Goal: Feedback & Contribution: Submit feedback/report problem

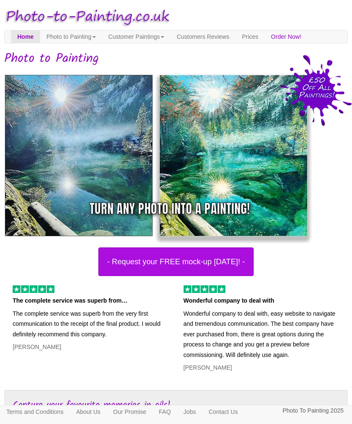
click at [264, 41] on link "Prices" at bounding box center [249, 36] width 29 height 13
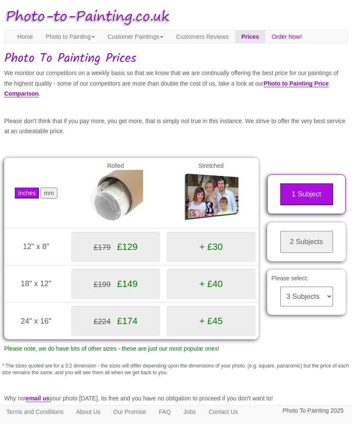
click at [324, 194] on button "1 Subject" at bounding box center [306, 195] width 53 height 22
click at [310, 287] on select "3 Subjects 4 Subjects 5 Subjects 6 Subjects 7 Subjects 8 Subjects 9 Subjects 10…" at bounding box center [306, 297] width 53 height 20
click at [108, 97] on link "Photo to Painting Price Comparison" at bounding box center [166, 89] width 324 height 18
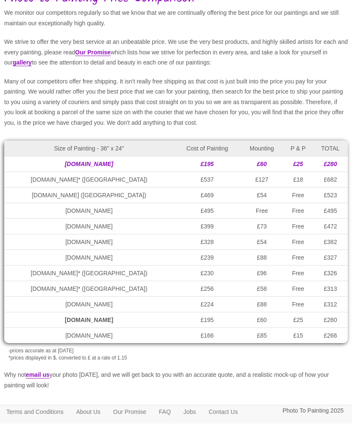
scroll to position [67, 0]
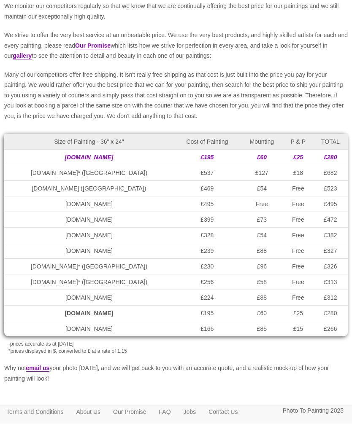
click at [104, 322] on td "photo-to-painting.co.uk" at bounding box center [89, 314] width 170 height 16
click at [98, 317] on strong "photo-to-painting.co.uk" at bounding box center [89, 313] width 49 height 7
click at [86, 317] on strong "photo-to-painting.co.uk" at bounding box center [89, 313] width 49 height 7
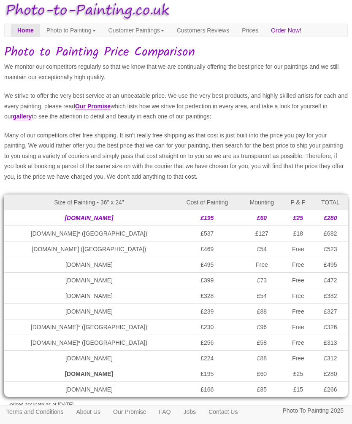
scroll to position [0, 0]
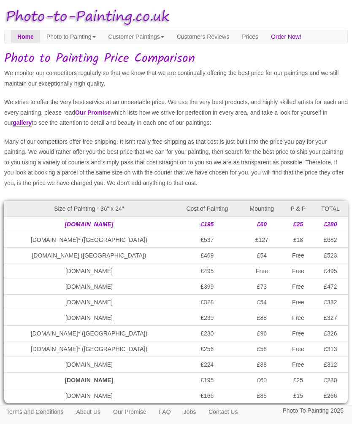
click at [235, 31] on link "Customers Reviews" at bounding box center [202, 36] width 65 height 13
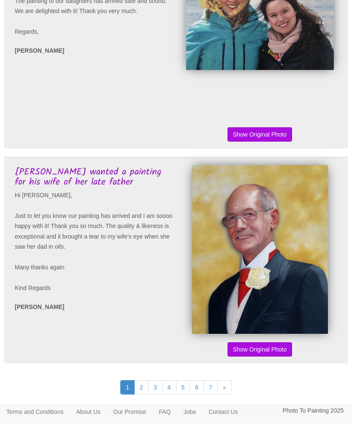
scroll to position [1981, 0]
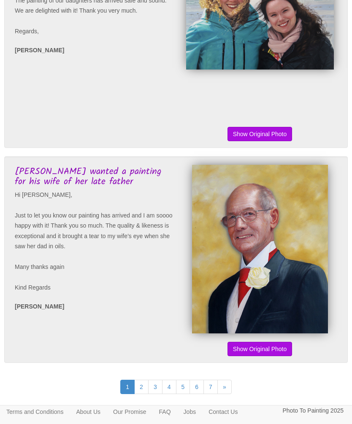
click at [141, 394] on link "2" at bounding box center [141, 387] width 14 height 14
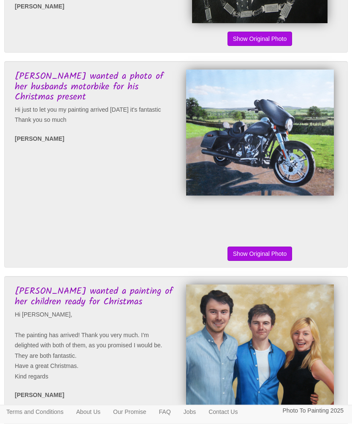
scroll to position [1110, 0]
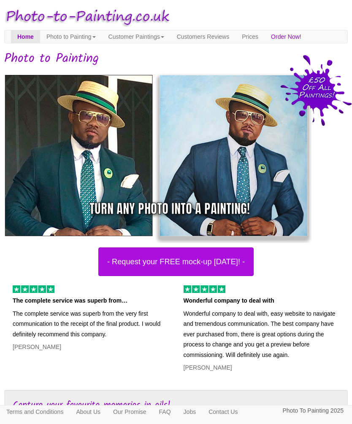
click at [165, 30] on link "Customer Paintings" at bounding box center [136, 36] width 68 height 13
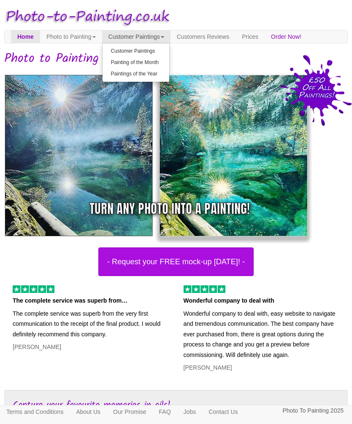
click at [86, 38] on link "Photo to Painting" at bounding box center [71, 36] width 62 height 13
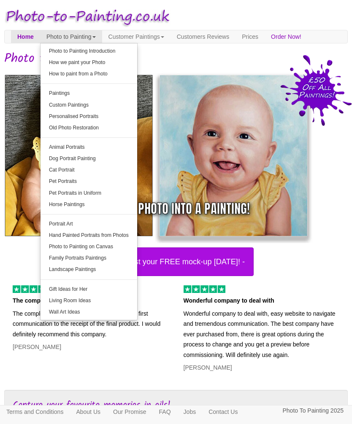
click at [15, 92] on img at bounding box center [156, 155] width 316 height 175
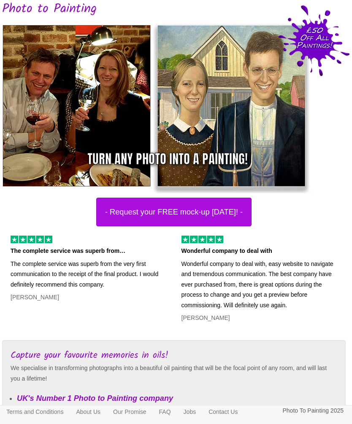
scroll to position [0, 2]
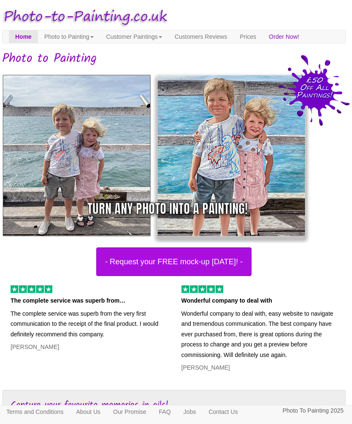
click at [292, 37] on link "Order Now!" at bounding box center [283, 36] width 43 height 13
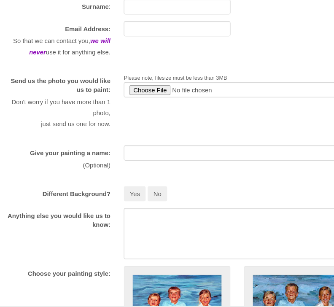
scroll to position [116, 0]
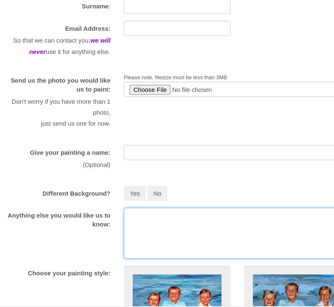
click at [304, 243] on textarea at bounding box center [223, 219] width 213 height 48
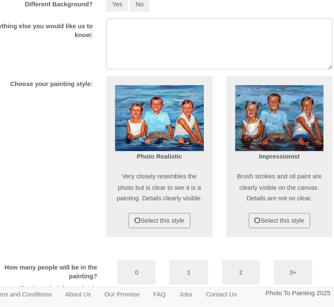
scroll to position [275, 0]
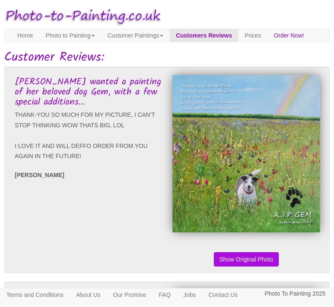
click at [153, 39] on link "Customer Paintings" at bounding box center [135, 35] width 68 height 13
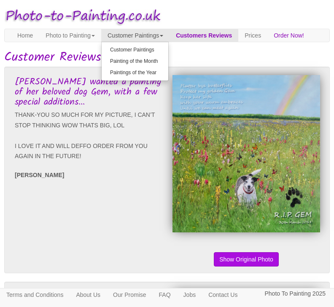
click at [73, 34] on link "Photo to Painting" at bounding box center [70, 35] width 62 height 13
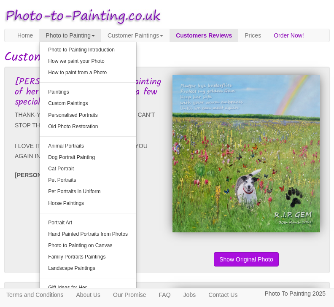
click at [77, 143] on link "Animal Portraits" at bounding box center [88, 145] width 97 height 11
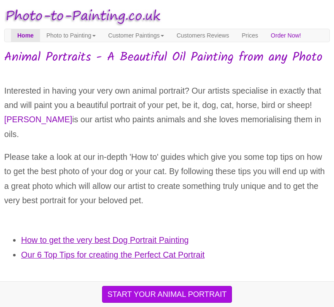
click at [166, 292] on button "START YOUR ANIMAL PORTRAIT" at bounding box center [167, 294] width 130 height 17
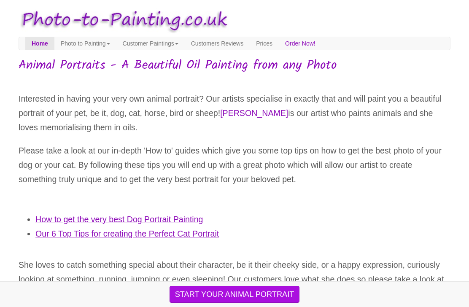
click at [82, 44] on link "Photo to Painting" at bounding box center [85, 43] width 62 height 13
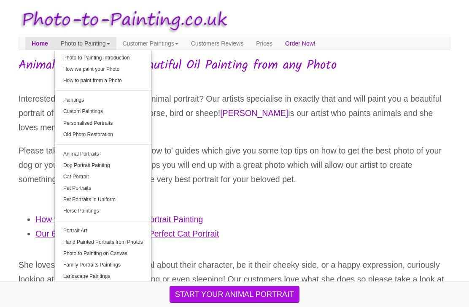
click at [334, 178] on p "Please take a look at our in-depth 'How to' guides which give you some top tips…" at bounding box center [235, 164] width 432 height 43
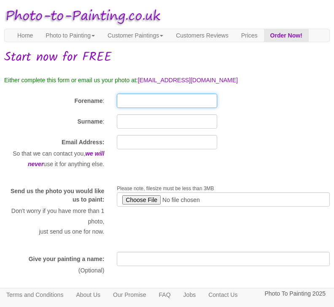
click at [139, 108] on input "Forename" at bounding box center [167, 101] width 100 height 14
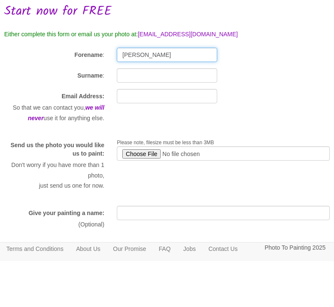
type input "[PERSON_NAME]"
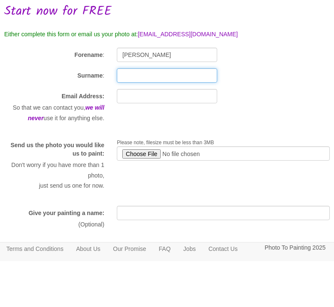
click at [134, 114] on input "Surname" at bounding box center [167, 121] width 100 height 14
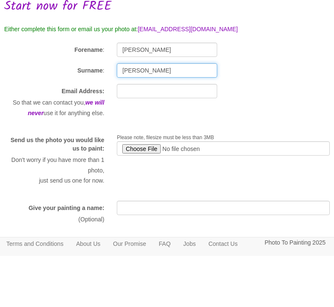
type input "[PERSON_NAME]"
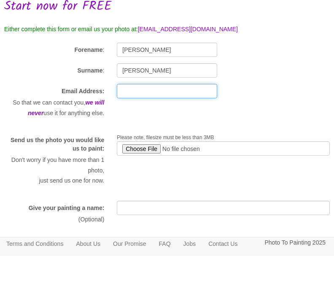
click at [128, 135] on input "text" at bounding box center [167, 142] width 100 height 14
type input "C"
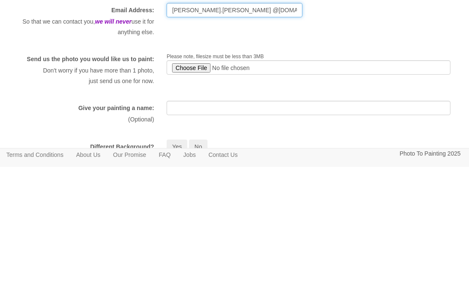
type input "[PERSON_NAME].[PERSON_NAME] @[DOMAIN_NAME]"
click at [190, 200] on input "file" at bounding box center [309, 207] width 284 height 14
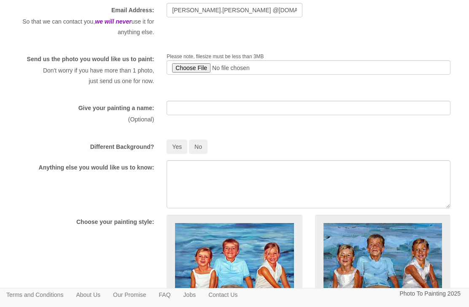
click at [197, 67] on input "file" at bounding box center [309, 67] width 284 height 14
type input "C:\fakepath\IMG_1083.jpeg"
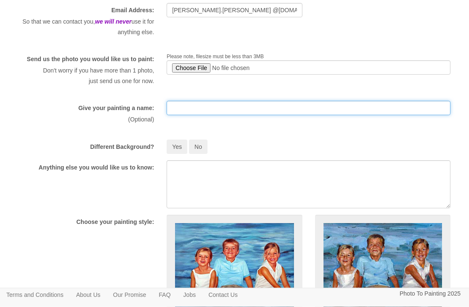
click at [187, 114] on input "text" at bounding box center [309, 108] width 284 height 14
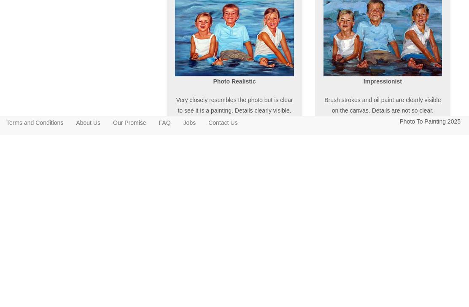
scroll to position [203, 0]
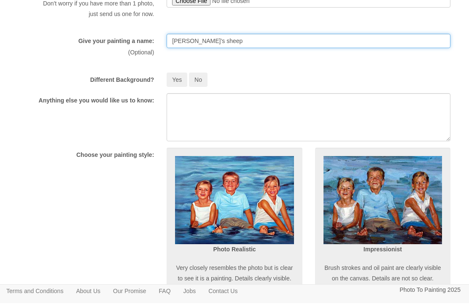
type input "Evie’s sheep"
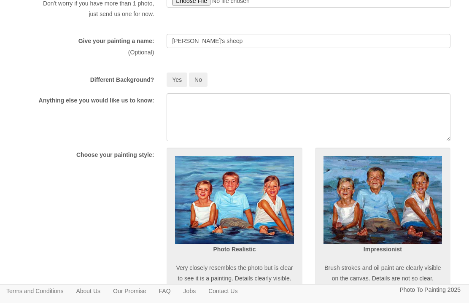
click at [202, 87] on button "No" at bounding box center [198, 83] width 19 height 14
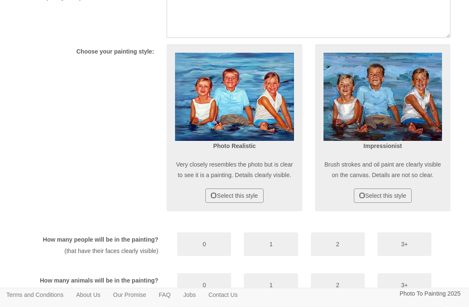
scroll to position [310, 0]
click at [226, 203] on button "Select this style" at bounding box center [234, 196] width 58 height 14
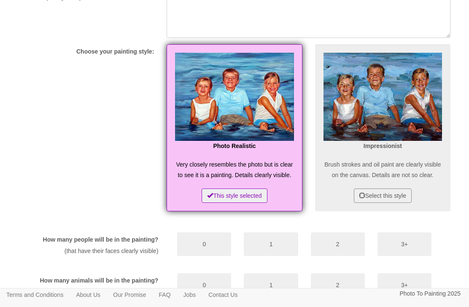
click at [210, 256] on button "0" at bounding box center [204, 244] width 54 height 24
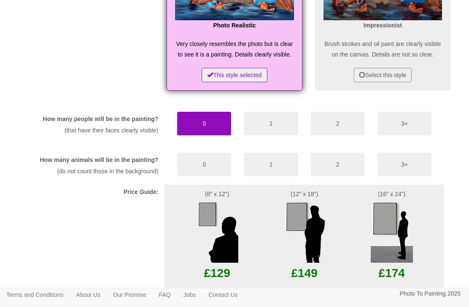
scroll to position [432, 0]
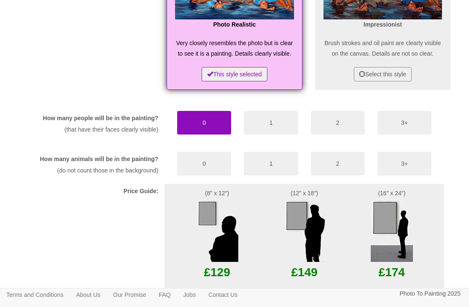
click at [334, 175] on button "3+" at bounding box center [405, 164] width 54 height 24
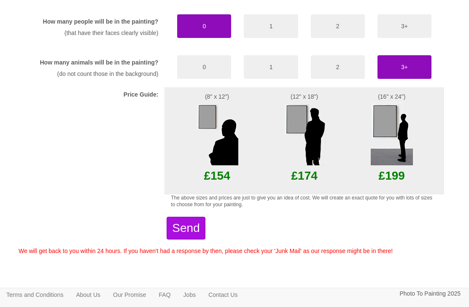
scroll to position [530, 0]
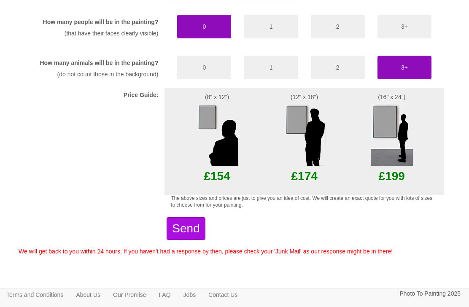
click at [334, 153] on img at bounding box center [392, 134] width 42 height 63
click at [334, 166] on img at bounding box center [392, 134] width 42 height 63
click at [334, 154] on img at bounding box center [392, 134] width 42 height 63
click at [334, 153] on img at bounding box center [392, 134] width 42 height 63
click at [299, 154] on img at bounding box center [304, 134] width 42 height 63
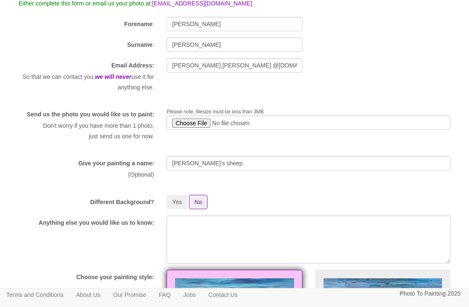
scroll to position [0, 0]
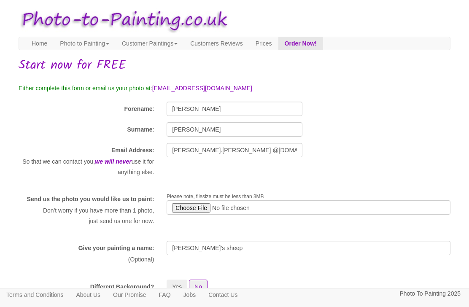
click at [248, 209] on input "file" at bounding box center [309, 207] width 284 height 14
click at [277, 209] on input "file" at bounding box center [309, 207] width 284 height 14
click at [272, 211] on input "file" at bounding box center [309, 207] width 284 height 14
click at [202, 206] on input "file" at bounding box center [309, 207] width 284 height 14
type input "C:\fakepath\IMG_1657.jpeg"
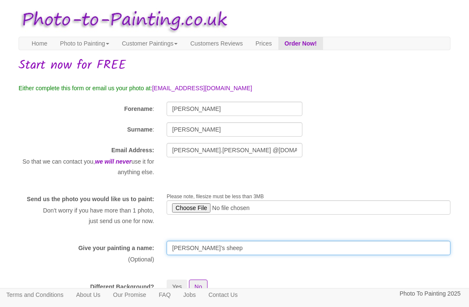
click at [219, 255] on input "Evie’s sheep" at bounding box center [309, 248] width 284 height 14
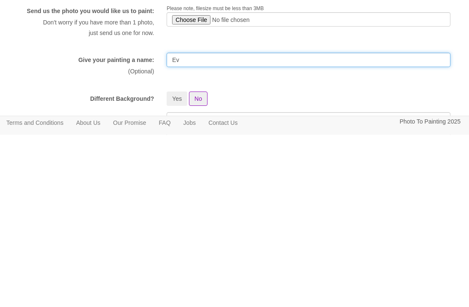
type input "E"
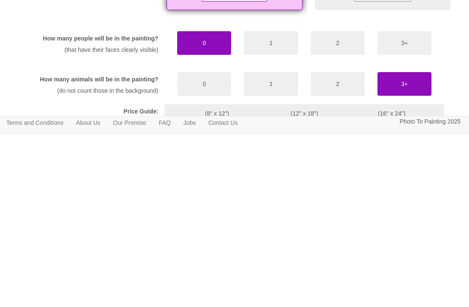
scroll to position [340, 0]
type input "Southwood Park"
click at [201, 244] on button "0" at bounding box center [204, 256] width 54 height 24
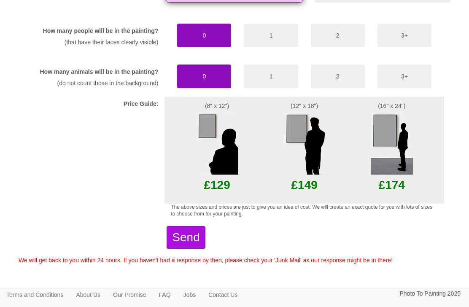
scroll to position [533, 0]
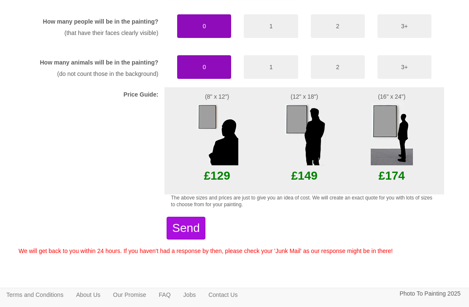
click at [334, 152] on img at bounding box center [392, 134] width 42 height 63
click at [334, 149] on img at bounding box center [392, 134] width 42 height 63
click at [334, 166] on img at bounding box center [392, 134] width 42 height 63
click at [334, 149] on img at bounding box center [392, 134] width 42 height 63
click at [205, 240] on button "Send" at bounding box center [186, 228] width 38 height 23
